Goal: Navigation & Orientation: Understand site structure

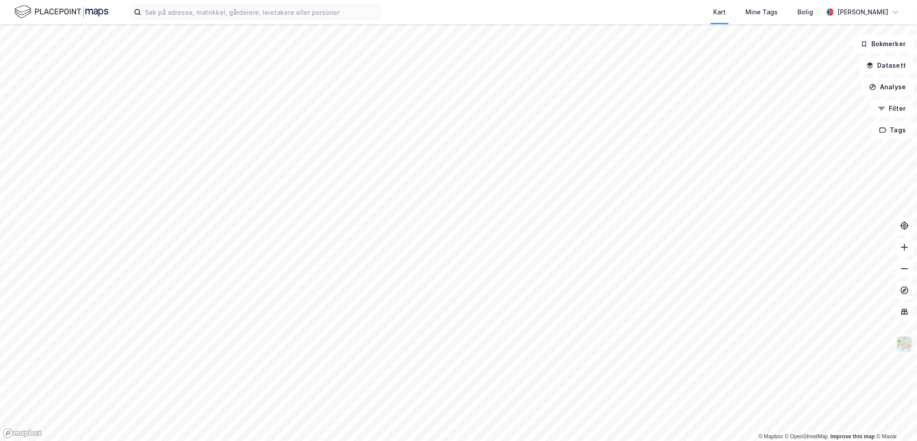
click at [906, 342] on img at bounding box center [904, 343] width 17 height 17
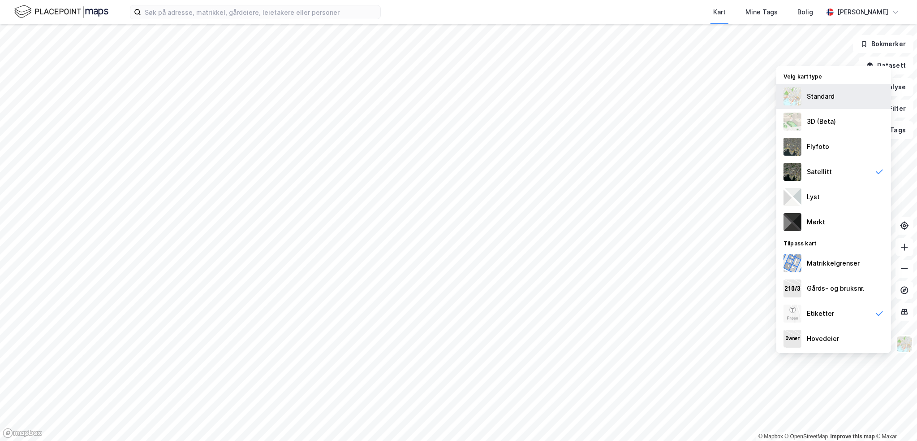
click at [839, 98] on div "Standard" at bounding box center [834, 96] width 115 height 25
click at [831, 129] on div "3D (Beta)" at bounding box center [834, 121] width 115 height 25
